Goal: Information Seeking & Learning: Learn about a topic

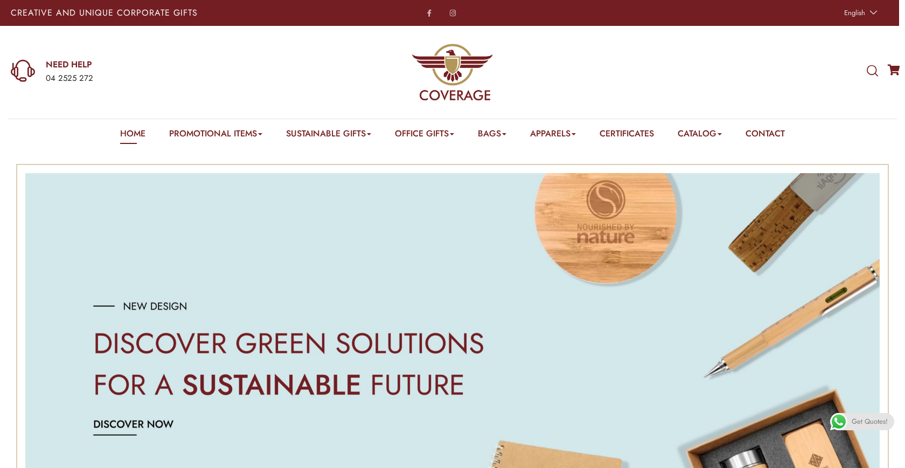
click at [873, 68] on icon at bounding box center [872, 71] width 11 height 12
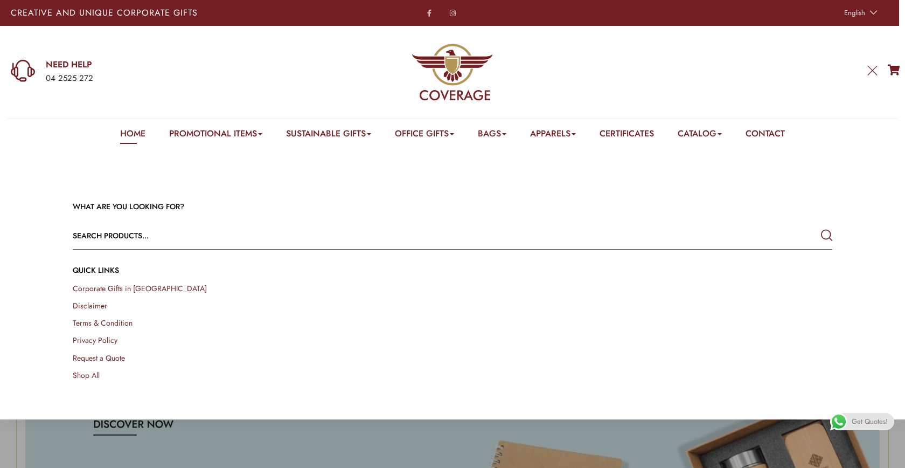
click at [470, 233] on input "text" at bounding box center [377, 236] width 608 height 26
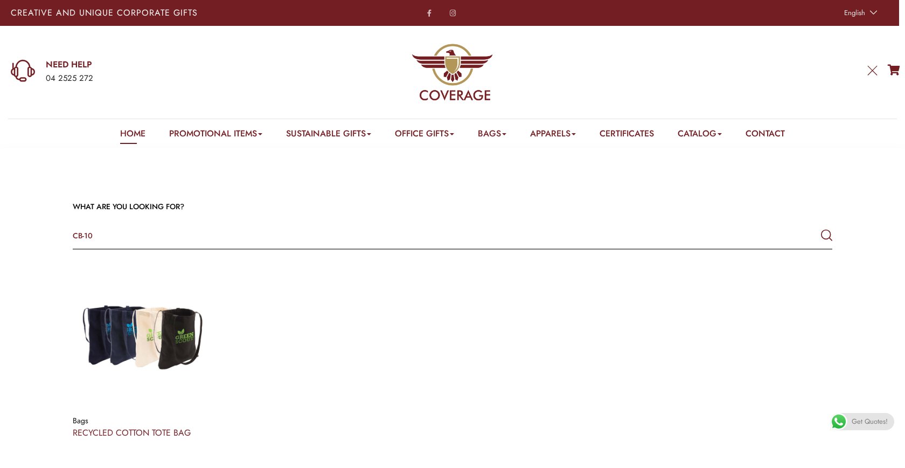
type input "CB-10"
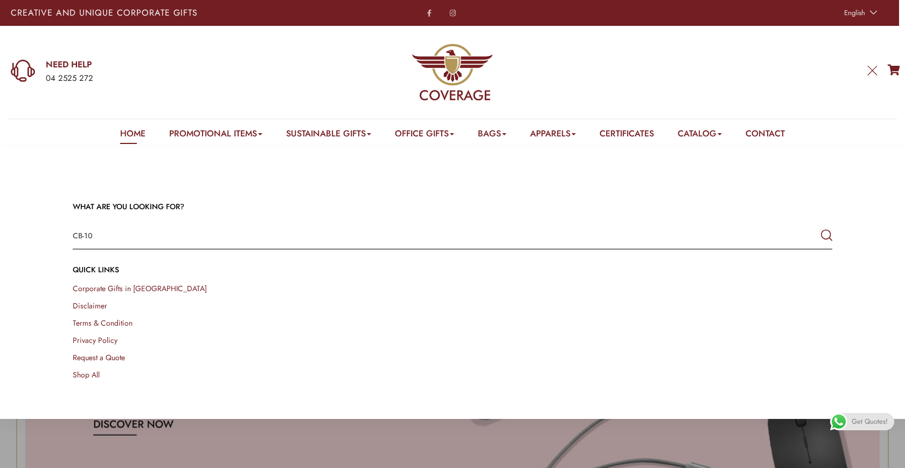
click at [826, 234] on icon "submit" at bounding box center [826, 235] width 11 height 19
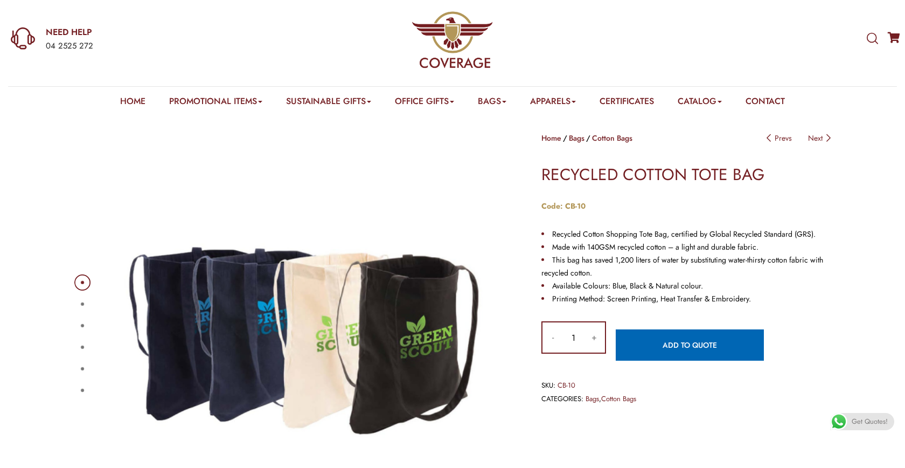
scroll to position [33, 0]
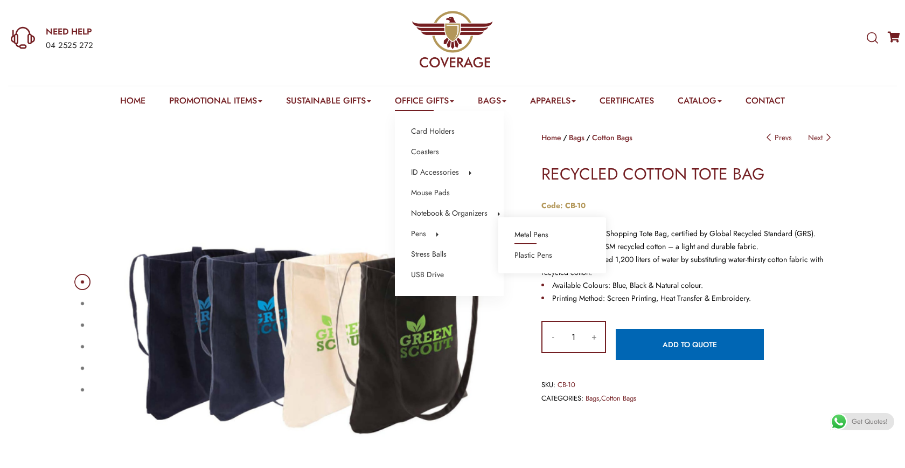
click at [535, 234] on link "Metal Pens" at bounding box center [532, 235] width 34 height 14
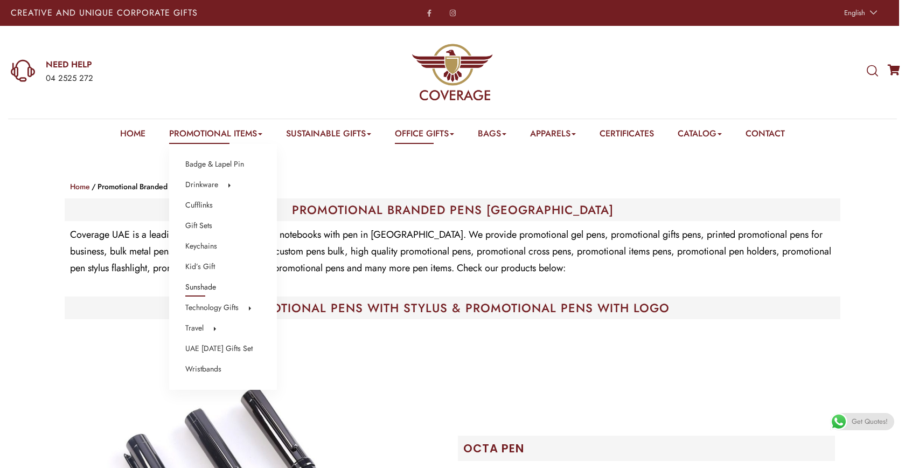
click at [198, 289] on link "Sunshade" at bounding box center [200, 287] width 31 height 14
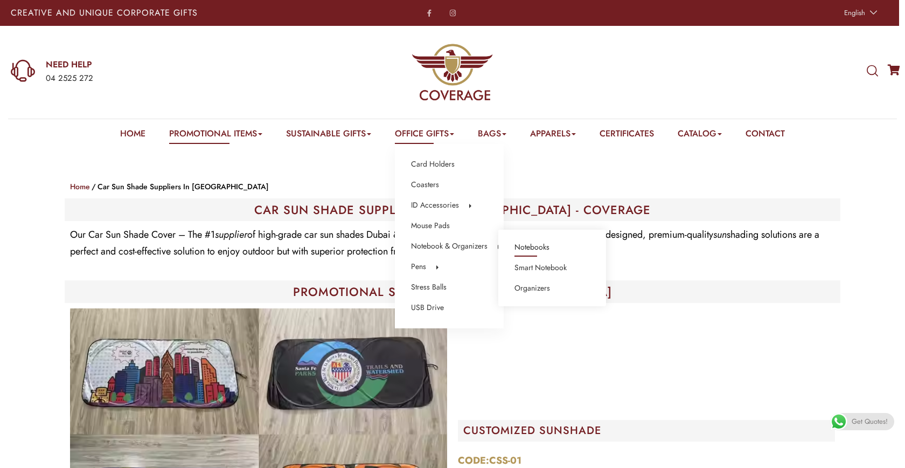
click at [544, 245] on link "Notebooks" at bounding box center [532, 247] width 35 height 14
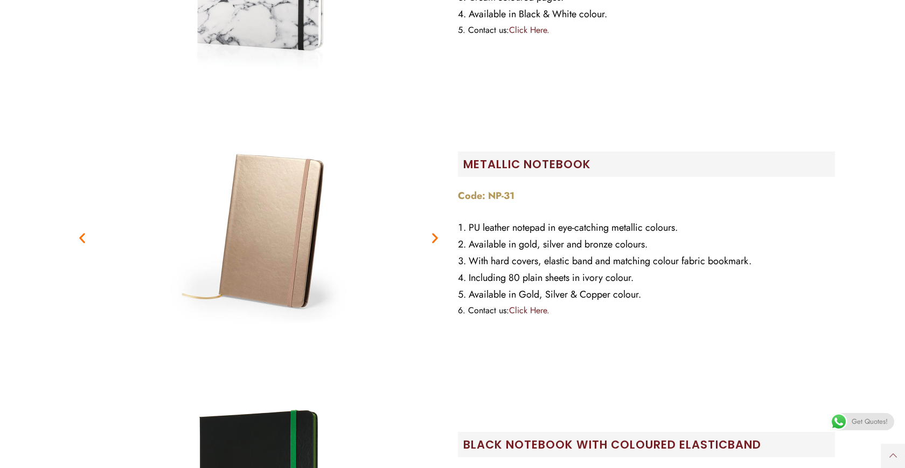
scroll to position [5839, 0]
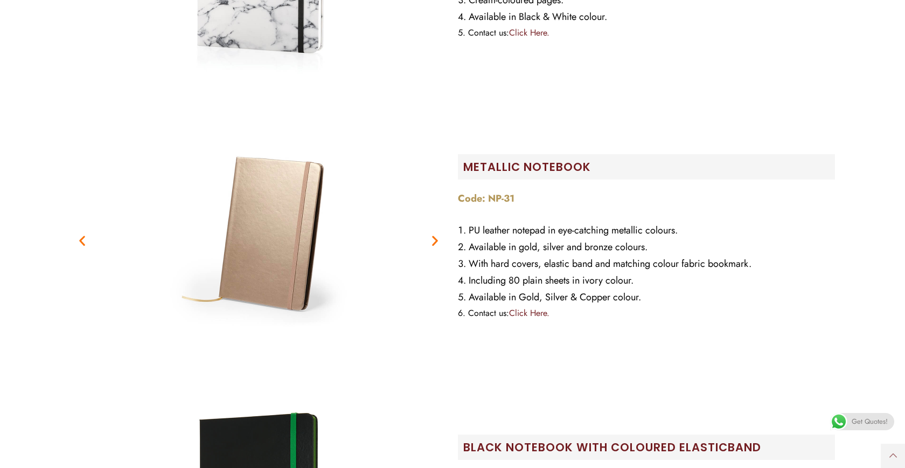
click at [438, 239] on icon "Next slide" at bounding box center [434, 240] width 13 height 13
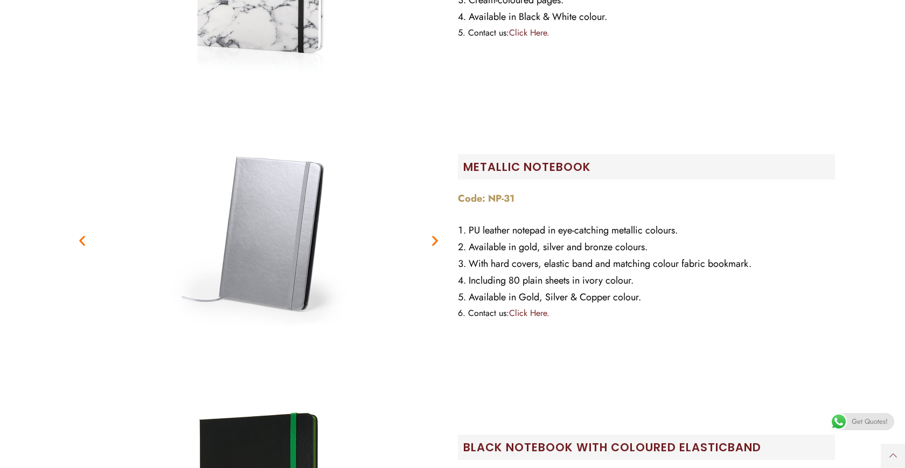
click at [438, 239] on icon "Next slide" at bounding box center [434, 240] width 13 height 13
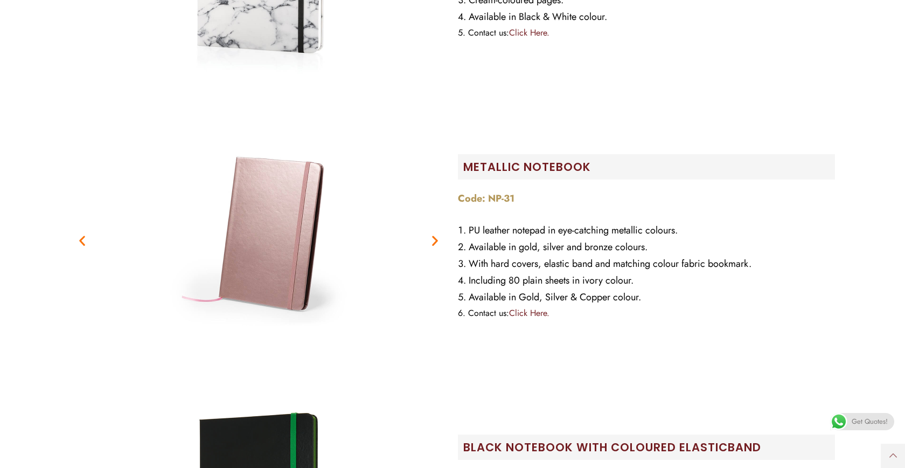
click at [438, 239] on icon "Next slide" at bounding box center [434, 240] width 13 height 13
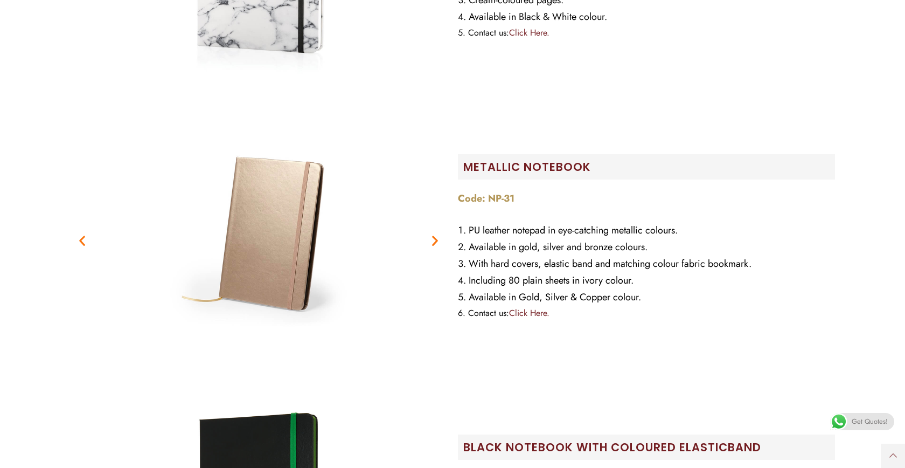
click at [438, 239] on icon "Next slide" at bounding box center [434, 240] width 13 height 13
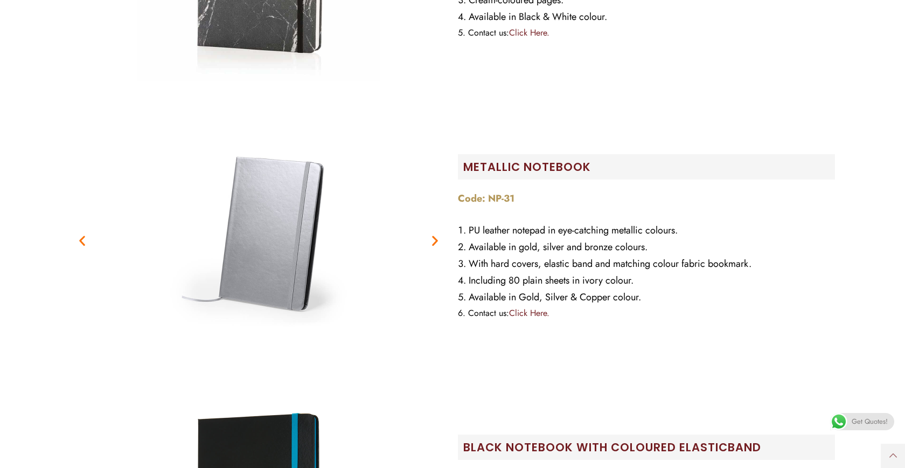
click at [432, 236] on icon "Next slide" at bounding box center [434, 240] width 13 height 13
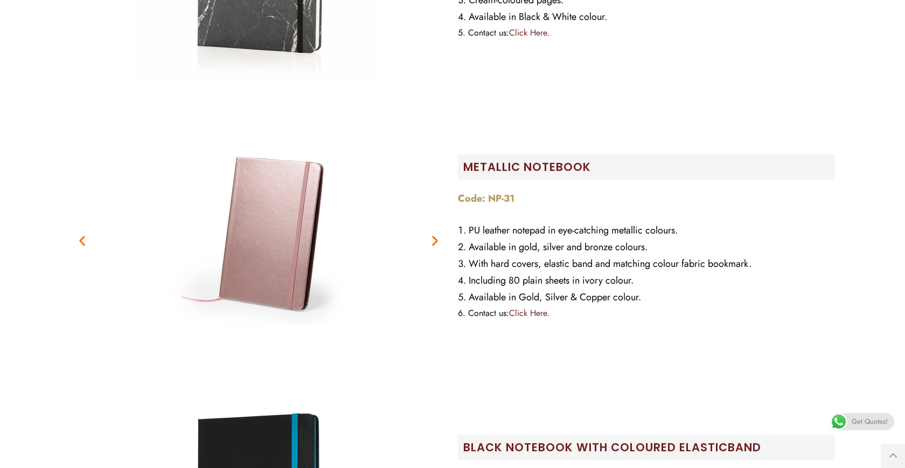
click at [433, 236] on icon "Next slide" at bounding box center [434, 240] width 13 height 13
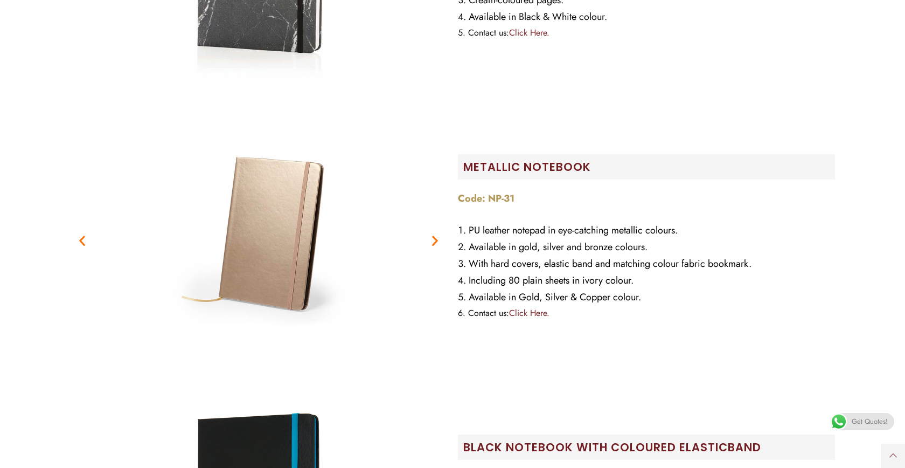
click at [433, 236] on icon "Next slide" at bounding box center [434, 240] width 13 height 13
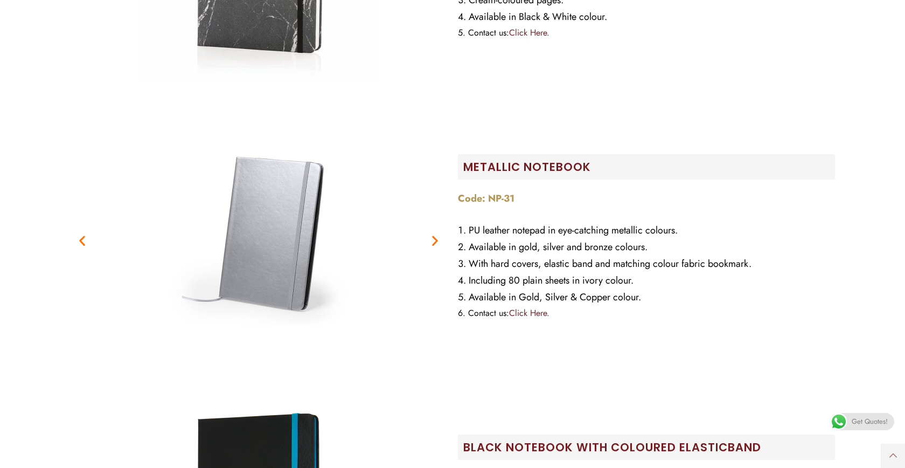
click at [433, 236] on icon "Next slide" at bounding box center [434, 240] width 13 height 13
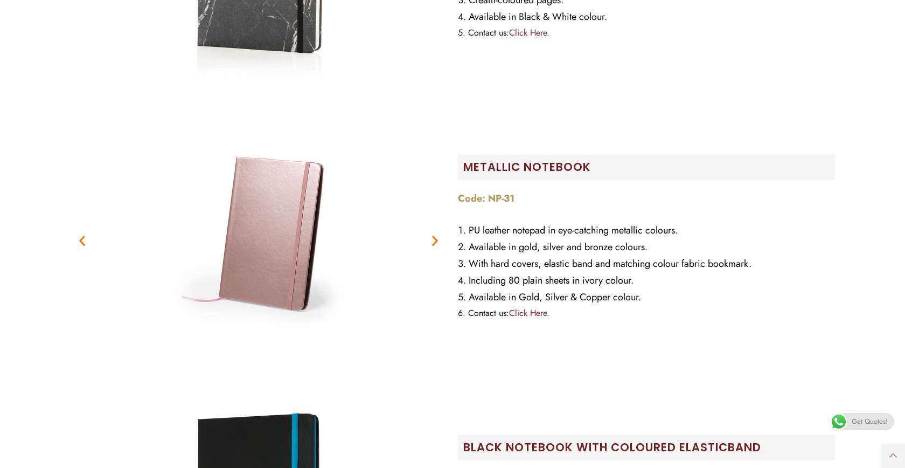
click at [433, 236] on icon "Next slide" at bounding box center [434, 240] width 13 height 13
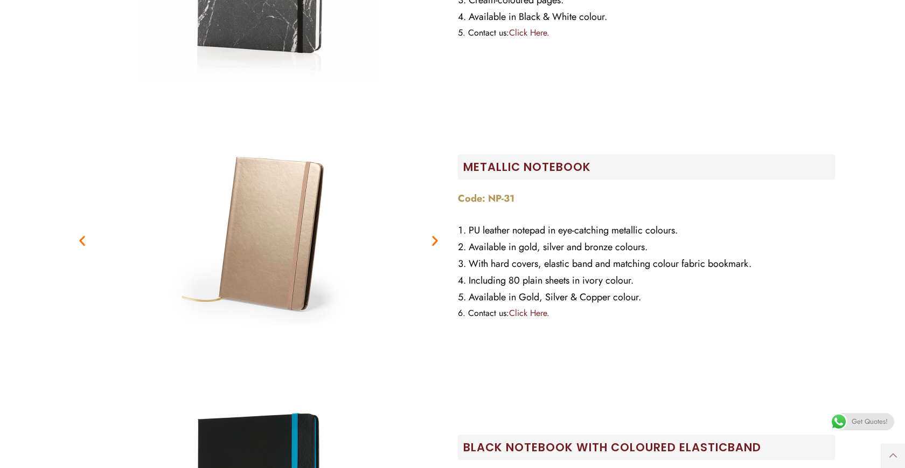
click at [433, 236] on icon "Next slide" at bounding box center [434, 240] width 13 height 13
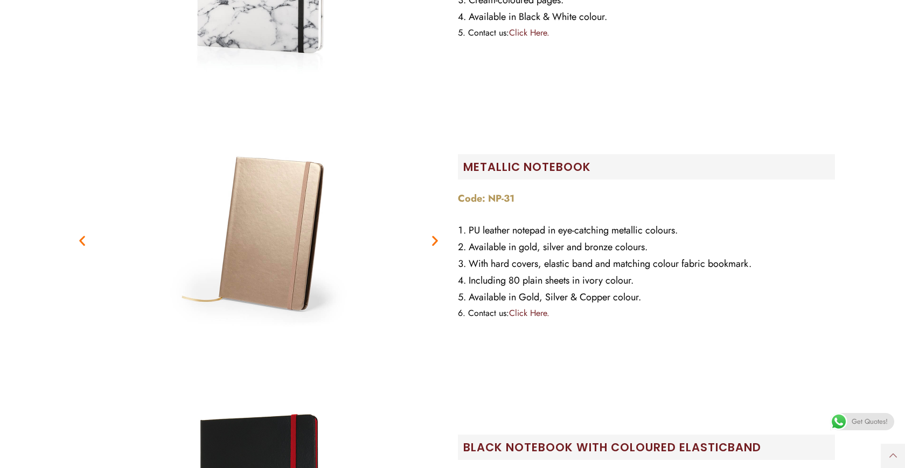
click at [433, 236] on icon "Next slide" at bounding box center [434, 240] width 13 height 13
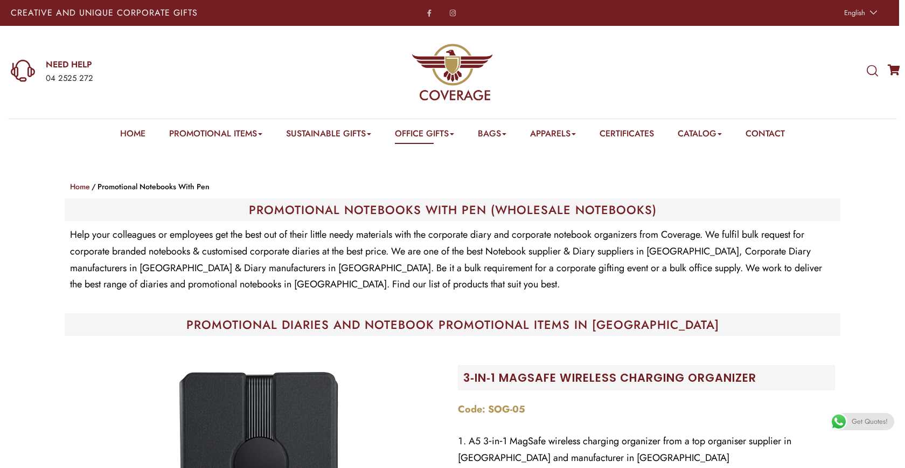
scroll to position [0, 0]
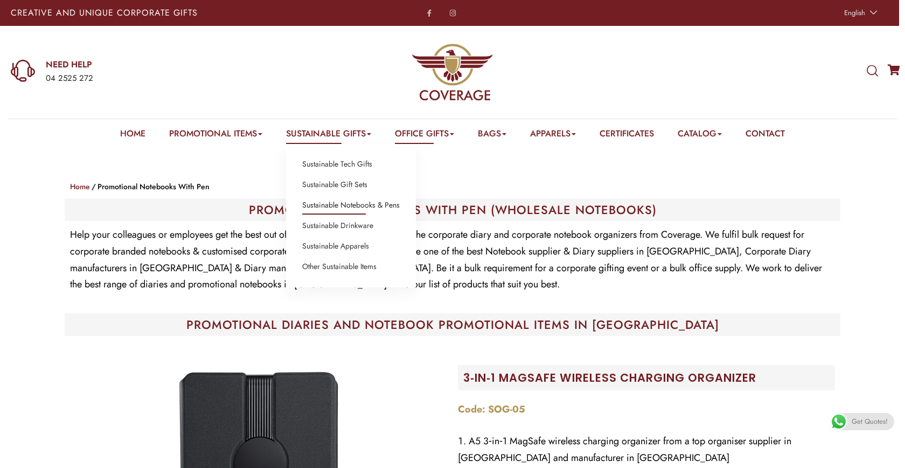
click at [328, 204] on link "Sustainable Notebooks & Pens" at bounding box center [351, 205] width 98 height 14
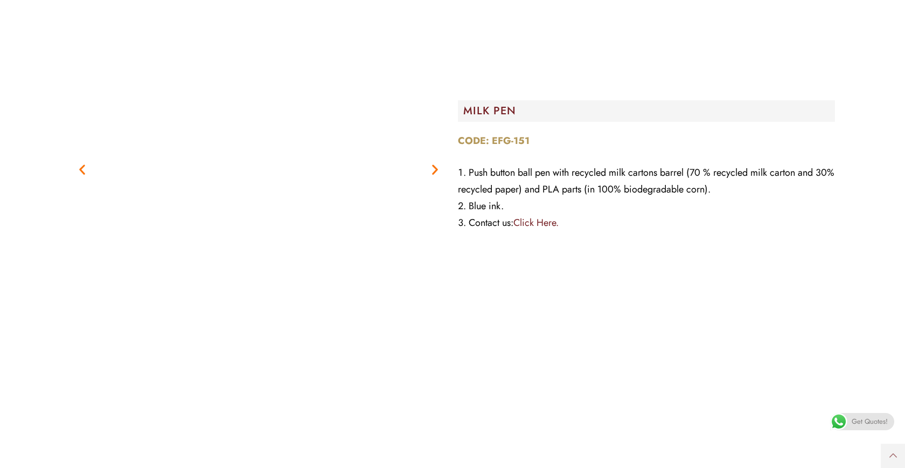
scroll to position [5290, 0]
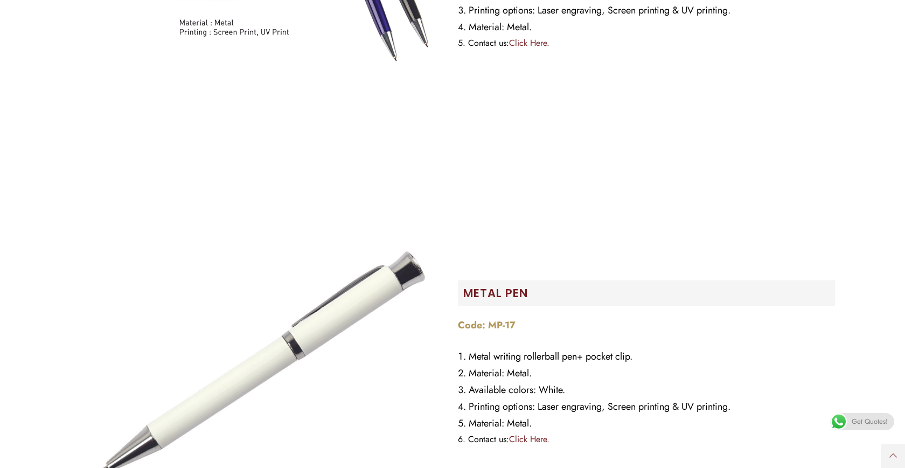
scroll to position [6361, 0]
